Goal: Check status: Check status

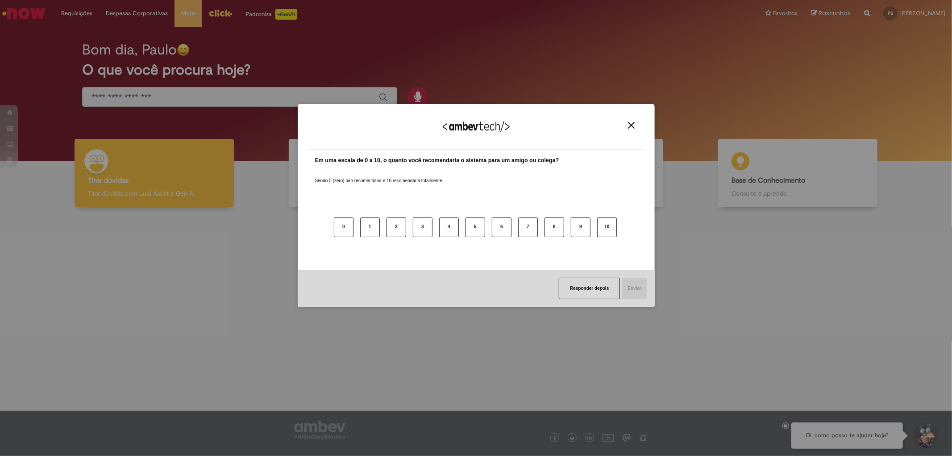
click at [627, 128] on button "Close" at bounding box center [632, 125] width 12 height 8
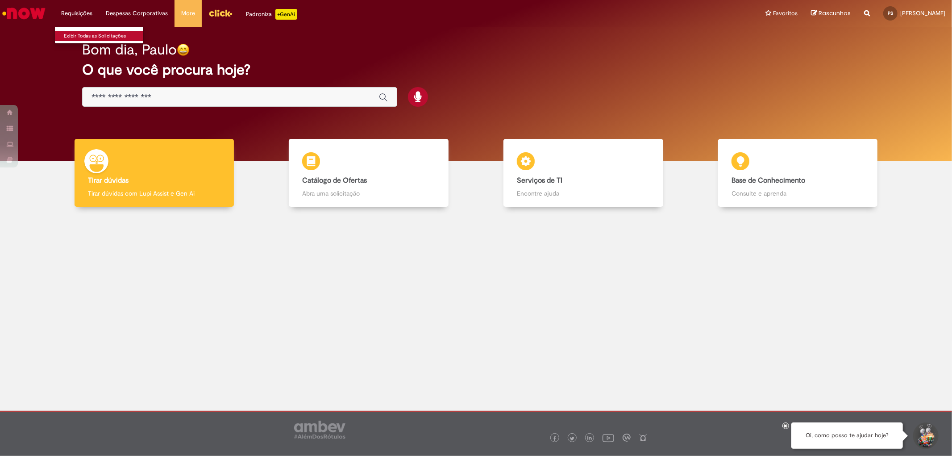
click at [74, 38] on link "Exibir Todas as Solicitações" at bounding box center [104, 36] width 98 height 10
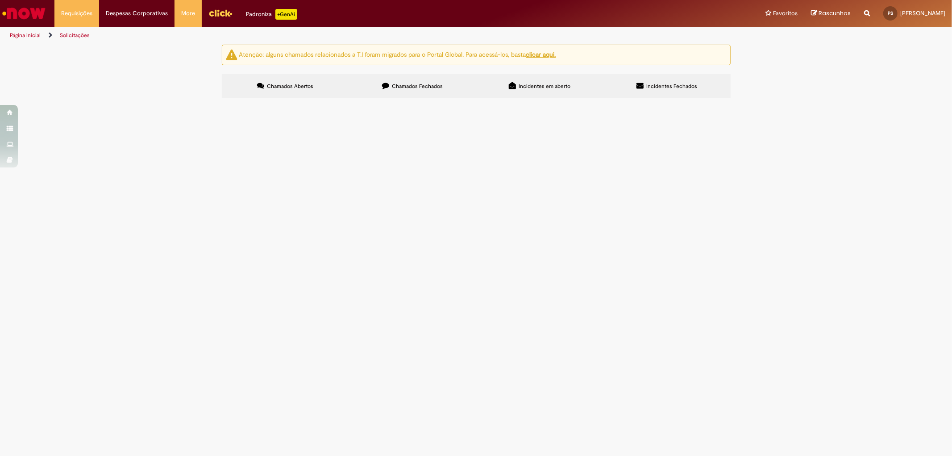
click at [425, 88] on span "Chamados Fechados" at bounding box center [417, 86] width 51 height 7
click at [0, 0] on td "Boa noite, solicito encontro de contas referente à desvio de produtos. Seguem a…" at bounding box center [0, 0] width 0 height 0
click at [0, 0] on span "Emissão/Devolução Encontro de [PERSON_NAME]" at bounding box center [0, 0] width 0 height 0
click at [0, 0] on span "R13545412" at bounding box center [0, 0] width 0 height 0
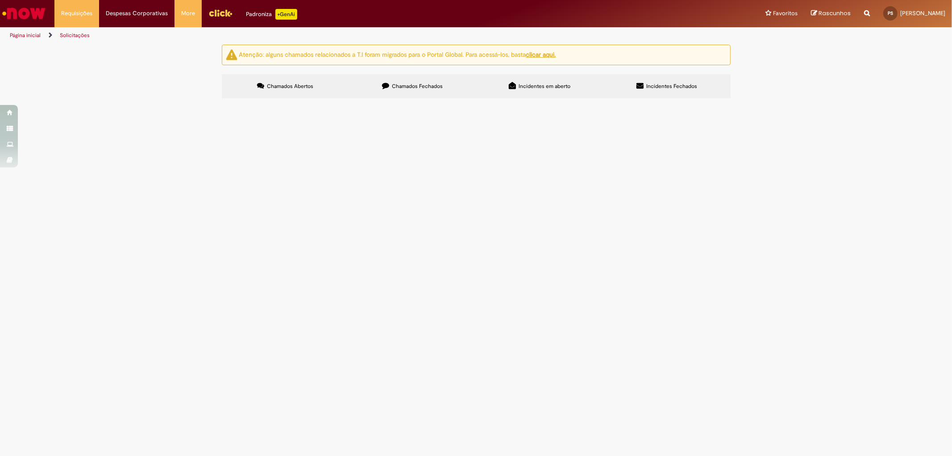
click at [436, 94] on label "Chamados Fechados" at bounding box center [412, 86] width 127 height 24
click at [0, 0] on span "Solucionado" at bounding box center [0, 0] width 0 height 0
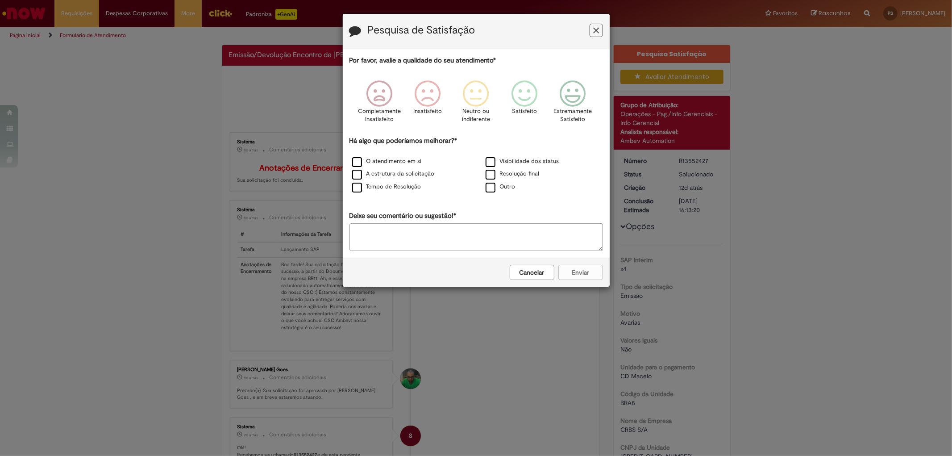
click at [538, 275] on button "Cancelar" at bounding box center [532, 272] width 45 height 15
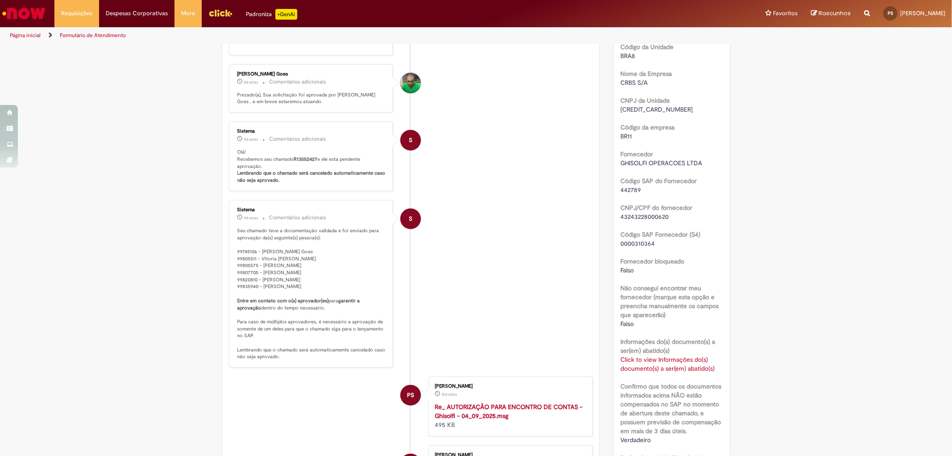
scroll to position [496, 0]
